Goal: Information Seeking & Learning: Learn about a topic

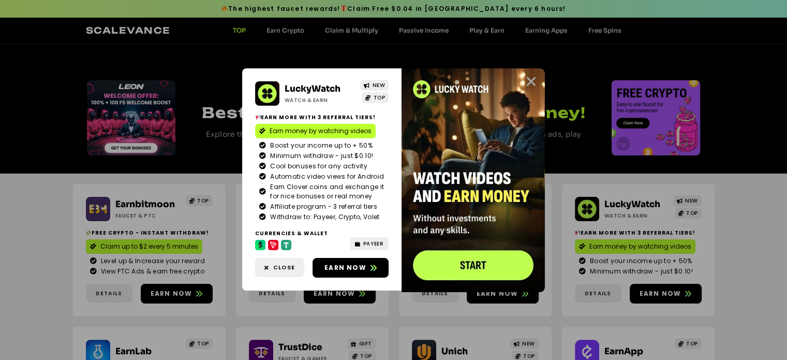
click at [532, 77] on icon "Close" at bounding box center [531, 81] width 13 height 13
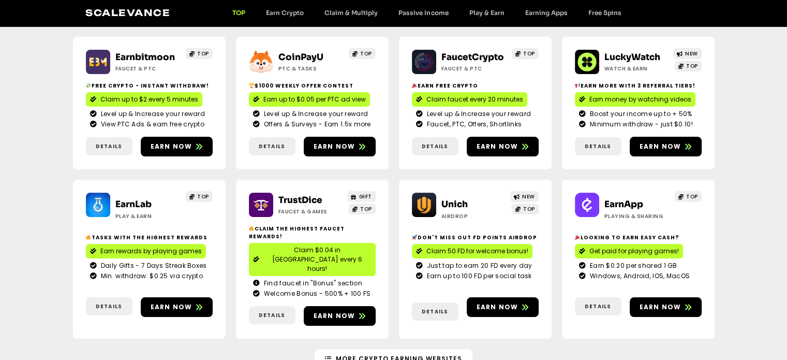
scroll to position [149, 0]
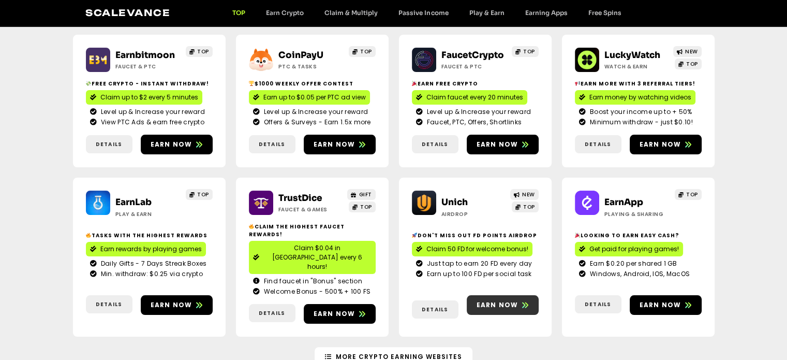
click at [505, 300] on span "Earn now" at bounding box center [498, 304] width 42 height 9
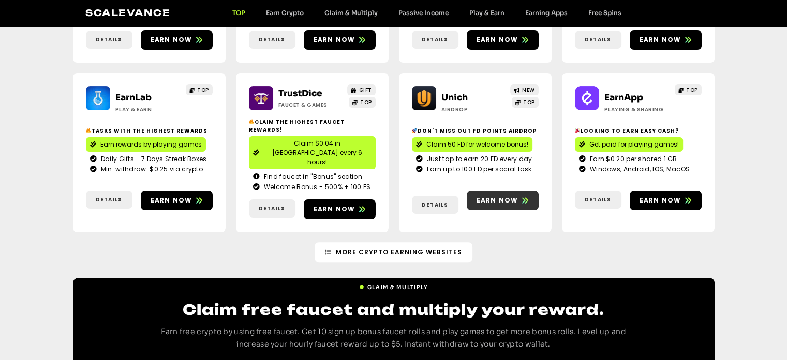
scroll to position [254, 0]
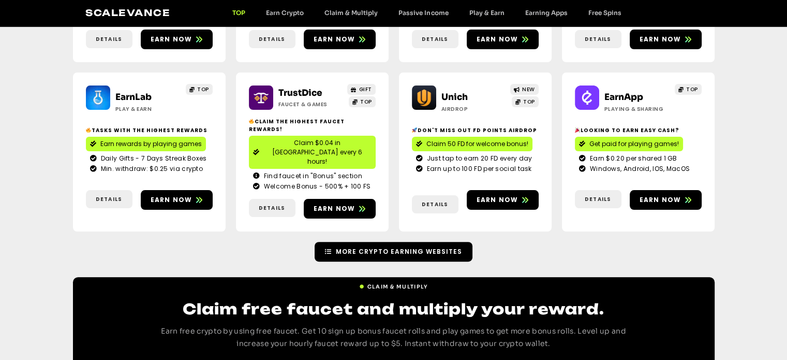
click at [436, 242] on link "More Crypto Earning Websites" at bounding box center [394, 252] width 158 height 20
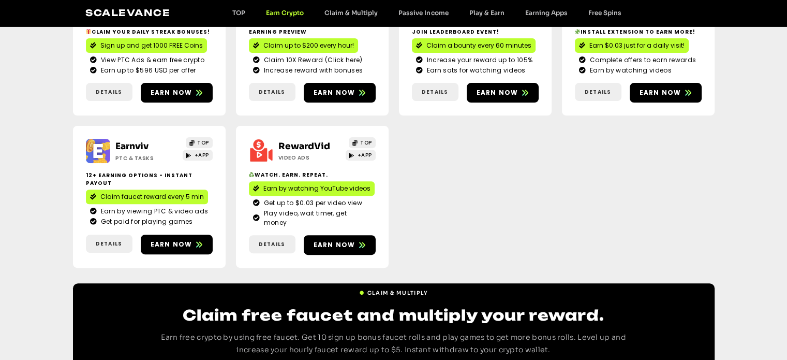
scroll to position [413, 0]
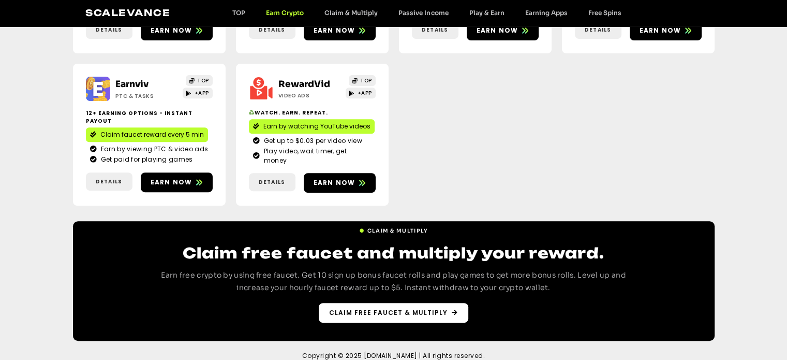
click at [406, 308] on span "Claim free faucet & multiply" at bounding box center [388, 312] width 119 height 9
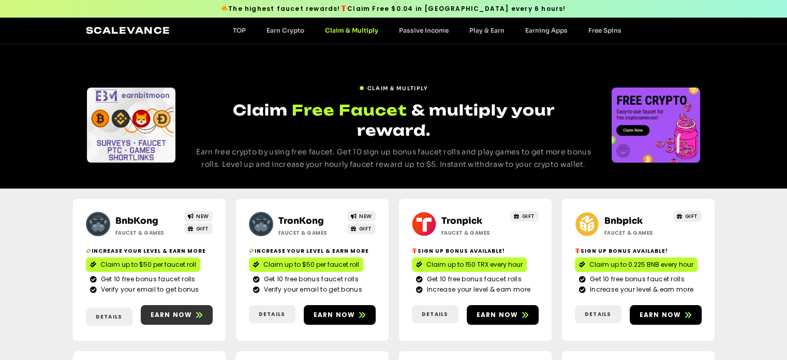
click at [188, 310] on span "Earn now" at bounding box center [172, 314] width 42 height 9
click at [426, 25] on div "Scalevance TOP Earn Crypto Claim & Multiply Passive Income Play & Earn Earning …" at bounding box center [394, 30] width 616 height 13
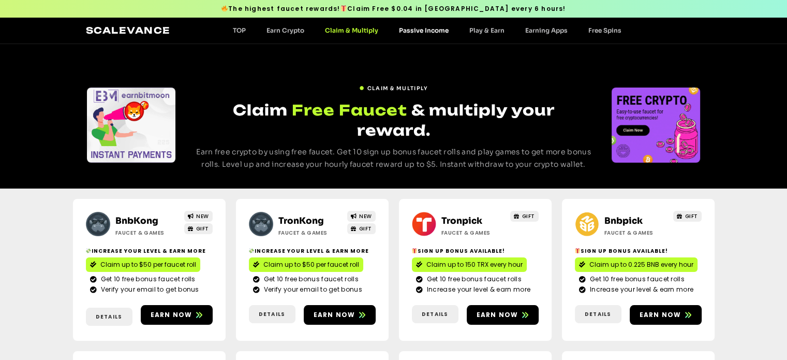
click at [420, 30] on link "Passive Income" at bounding box center [424, 30] width 70 height 8
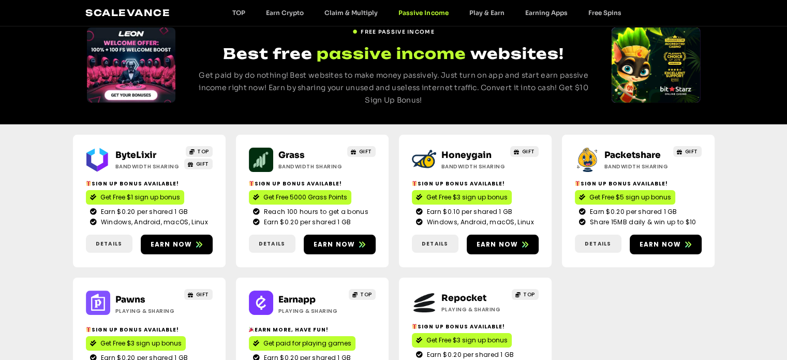
scroll to position [54, 0]
